Goal: Information Seeking & Learning: Learn about a topic

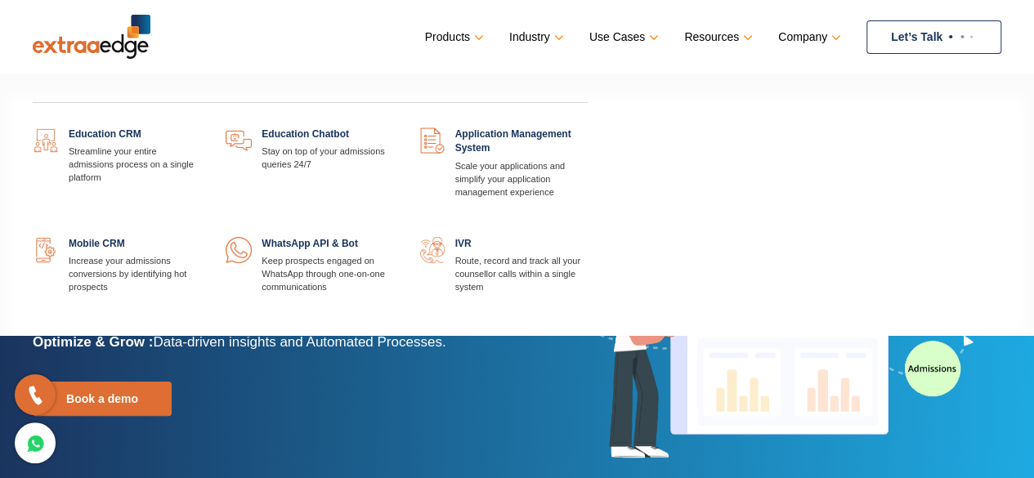
click at [476, 33] on link "Products" at bounding box center [453, 37] width 56 height 24
click at [588, 237] on link at bounding box center [588, 237] width 0 height 0
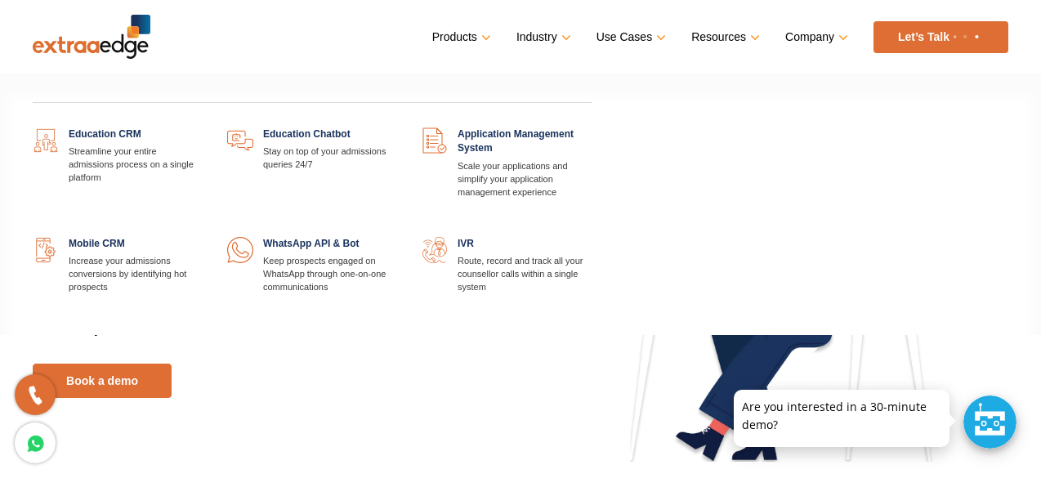
click at [397, 237] on link at bounding box center [397, 237] width 0 height 0
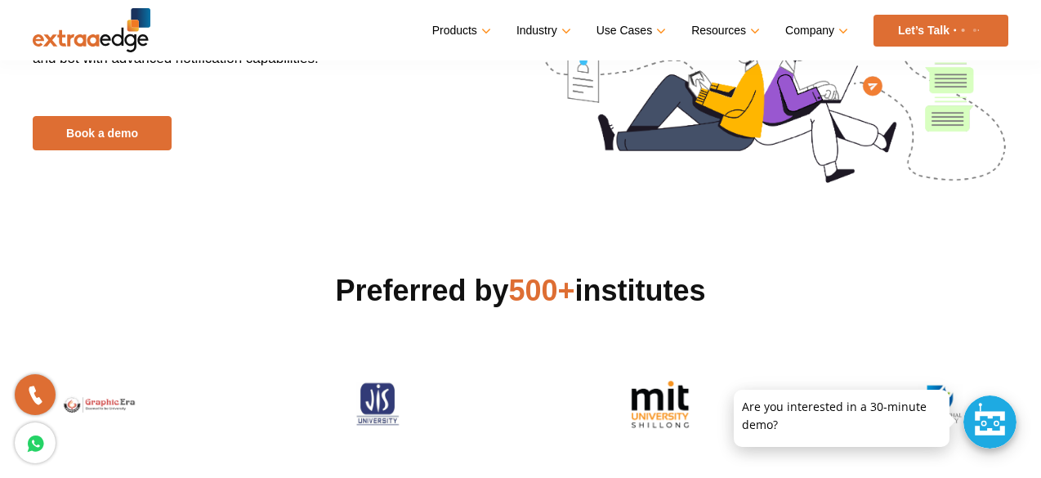
scroll to position [82, 0]
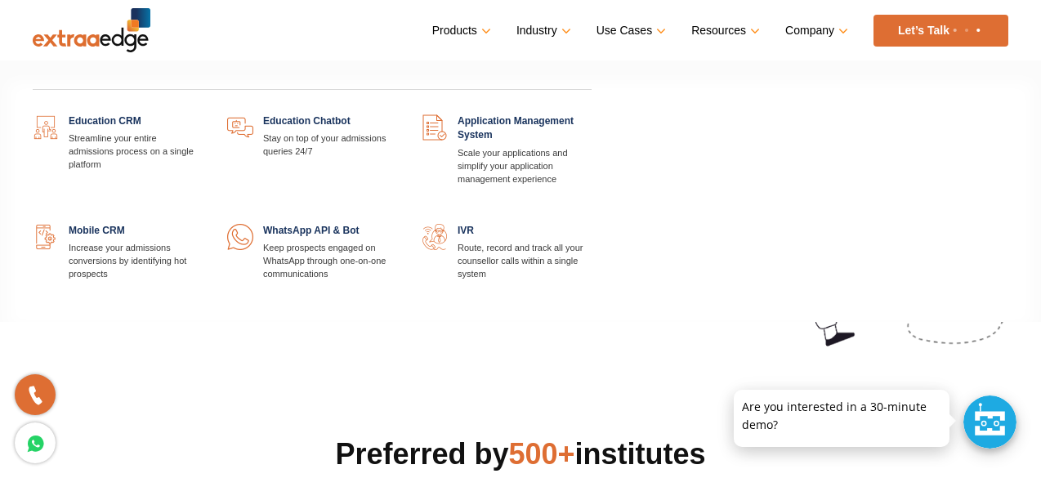
click at [458, 30] on link "Products" at bounding box center [460, 31] width 56 height 24
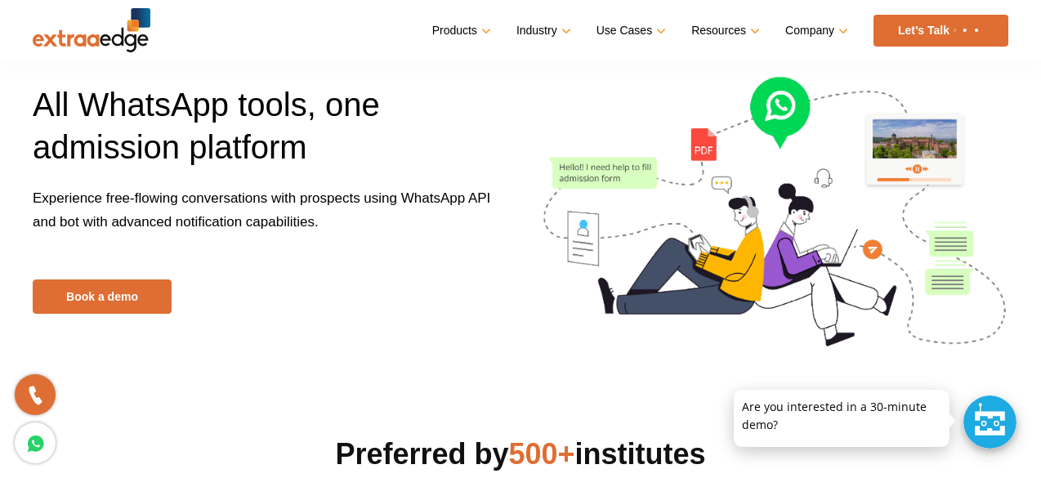
click at [121, 39] on img at bounding box center [92, 30] width 118 height 44
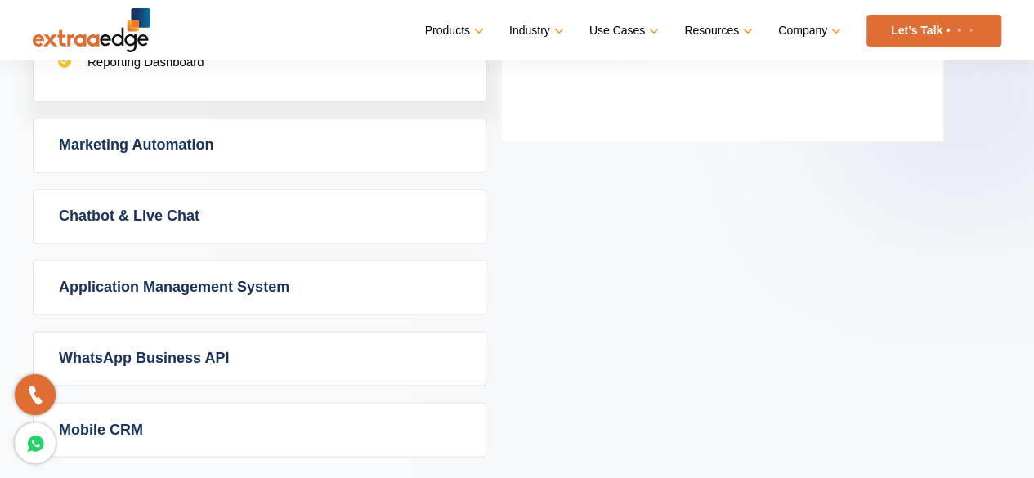
scroll to position [1144, 0]
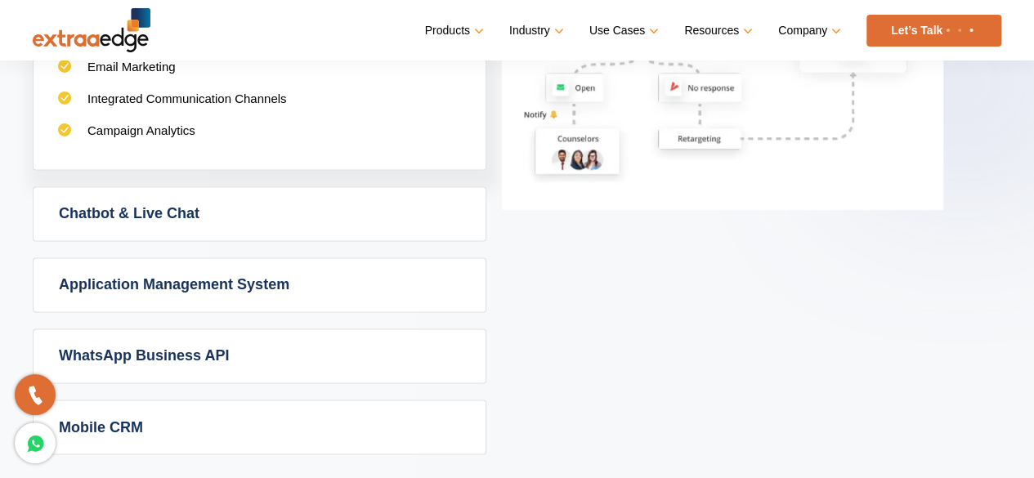
click at [289, 355] on link "WhatsApp Business API" at bounding box center [260, 355] width 452 height 53
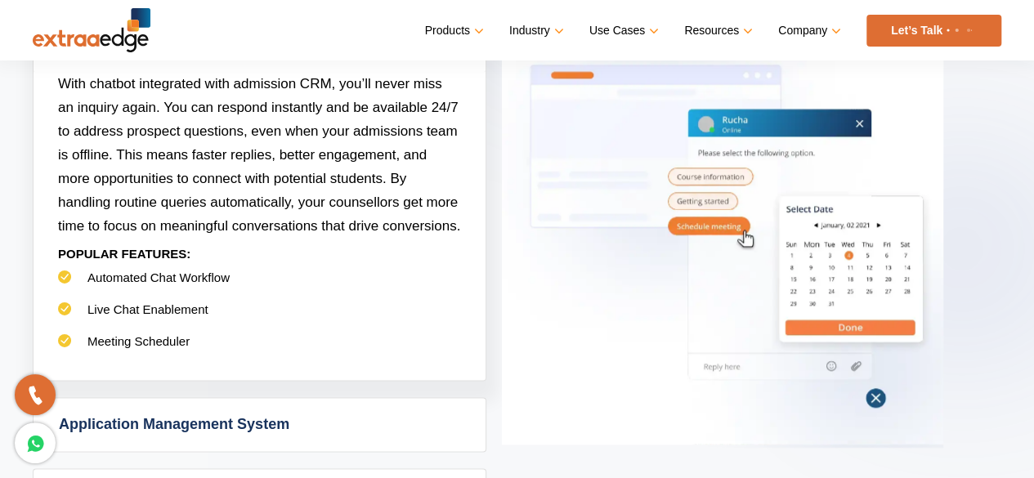
scroll to position [817, 0]
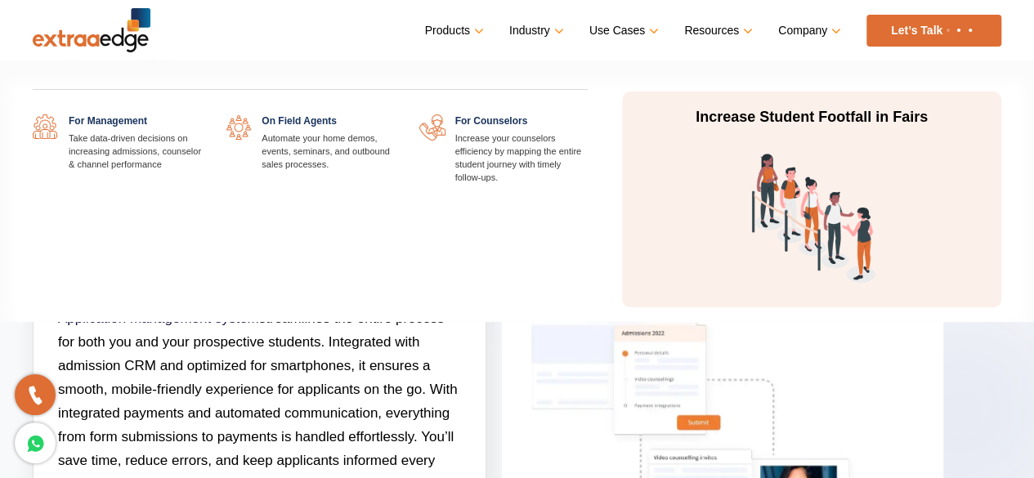
click at [654, 32] on link "Use Cases" at bounding box center [622, 31] width 66 height 24
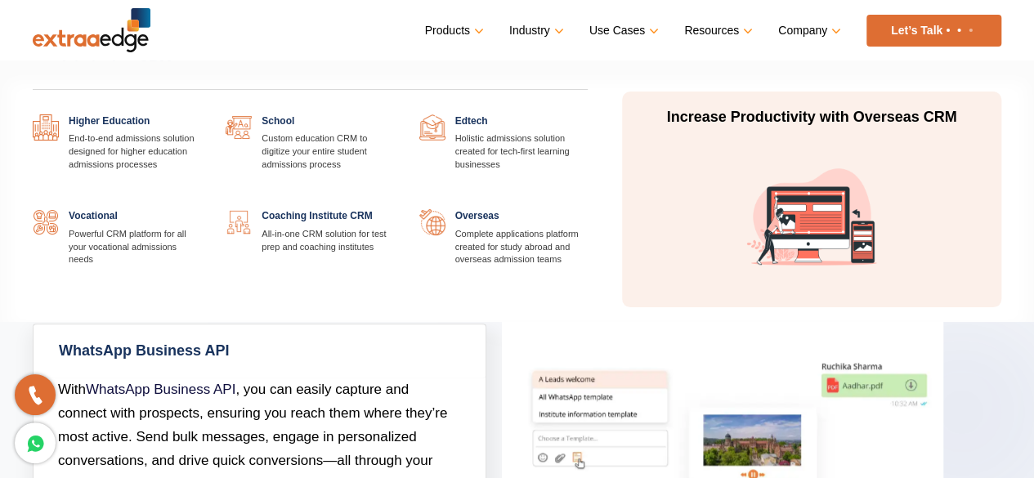
click at [201, 114] on link at bounding box center [201, 114] width 0 height 0
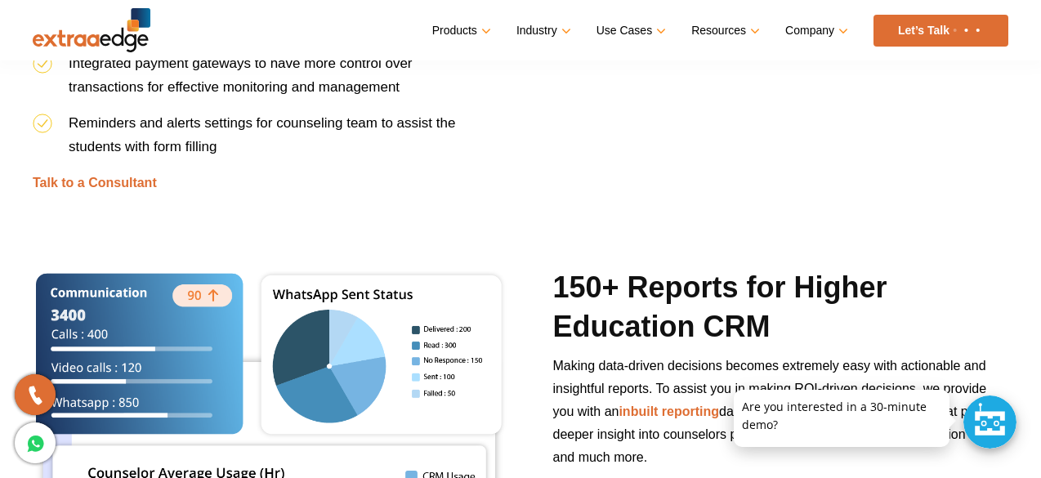
scroll to position [3320, 0]
